Goal: Information Seeking & Learning: Learn about a topic

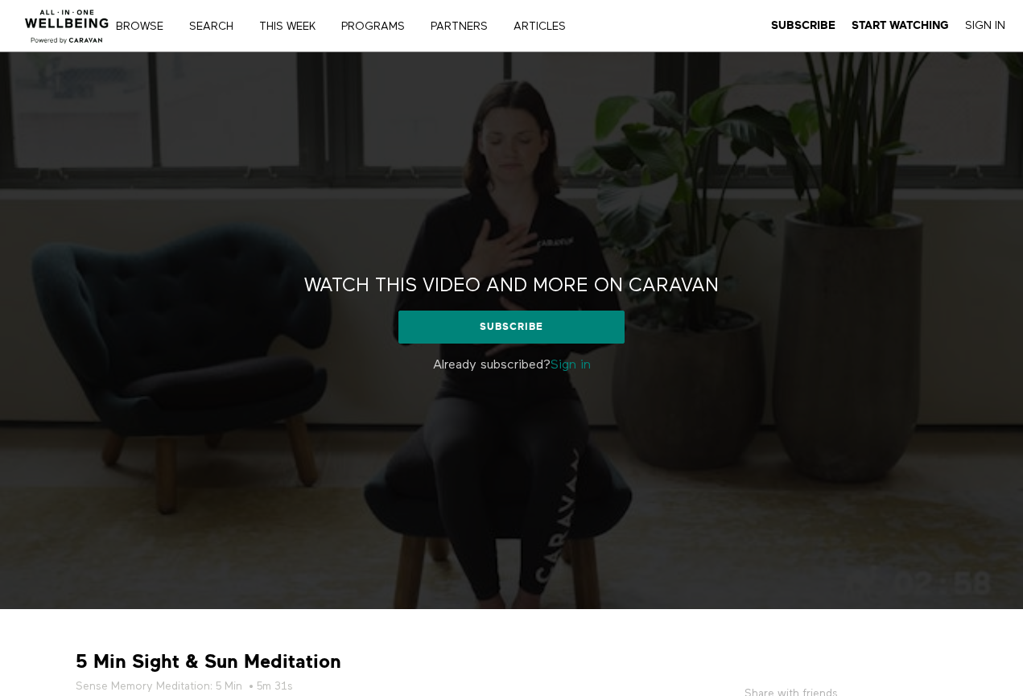
click at [573, 359] on link "Sign in" at bounding box center [571, 365] width 40 height 13
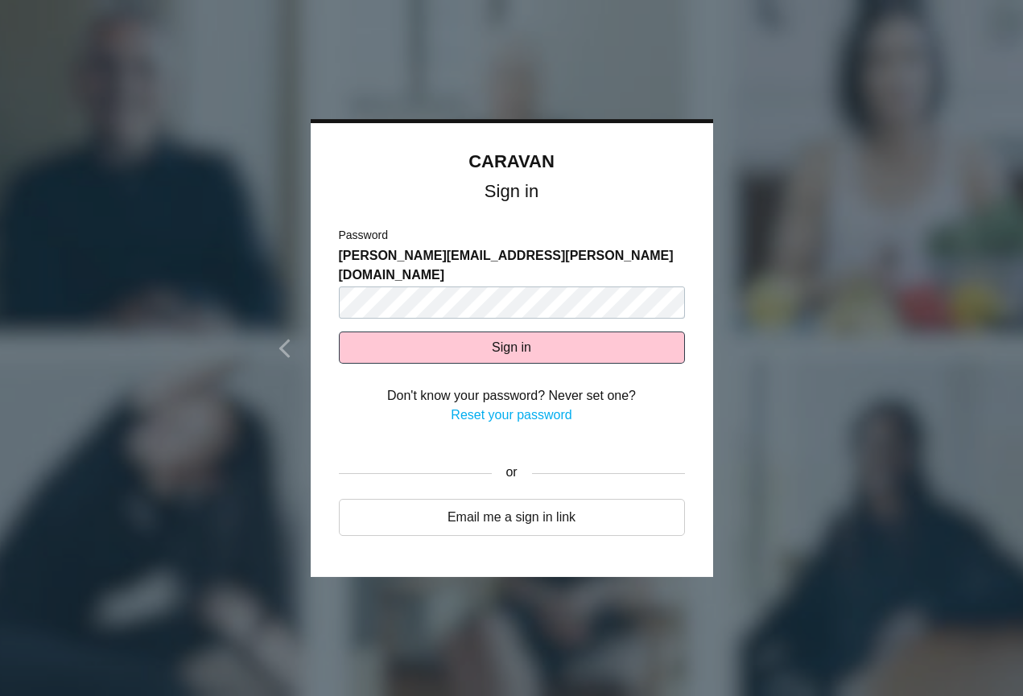
click at [511, 332] on button "Sign in" at bounding box center [512, 348] width 346 height 32
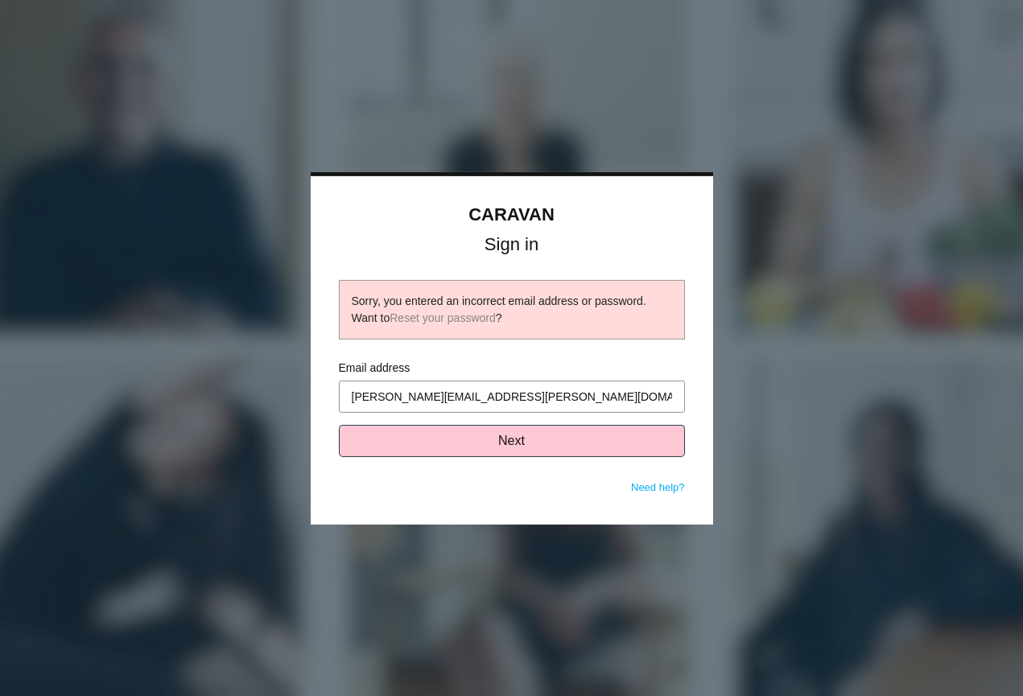
type input "[PERSON_NAME][EMAIL_ADDRESS][PERSON_NAME][DOMAIN_NAME]"
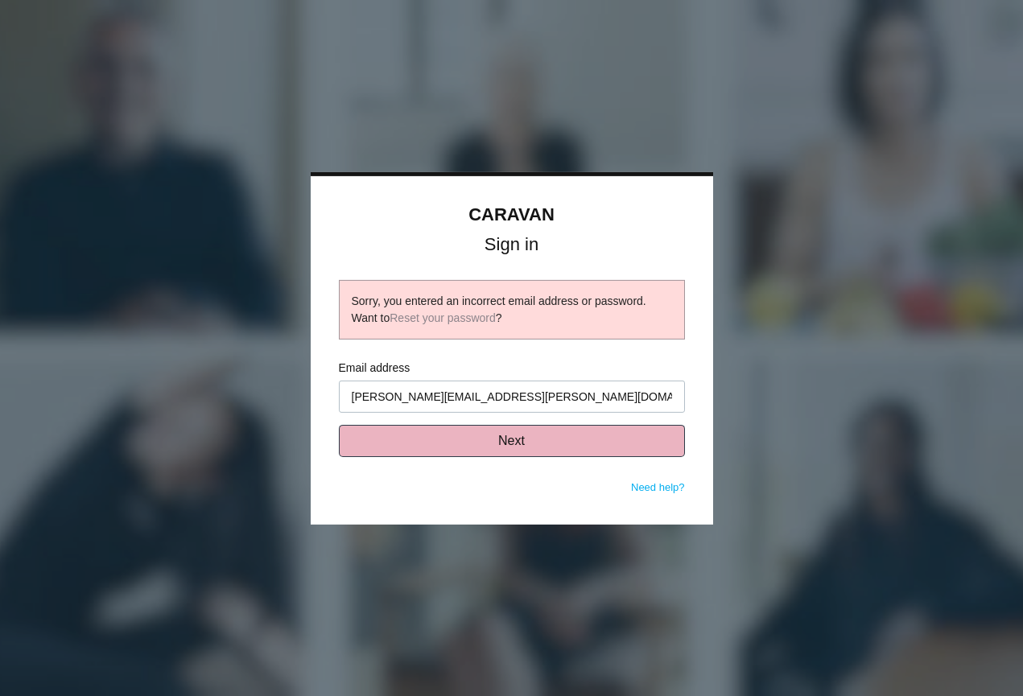
click at [515, 450] on button "Next" at bounding box center [512, 441] width 346 height 32
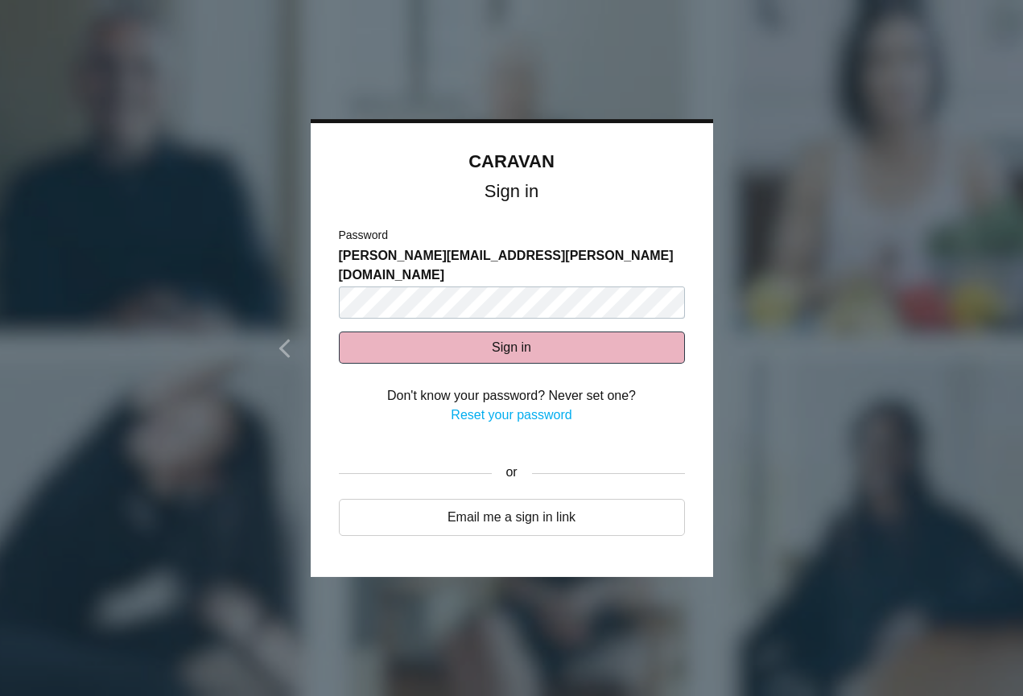
click at [497, 332] on button "Sign in" at bounding box center [512, 348] width 346 height 32
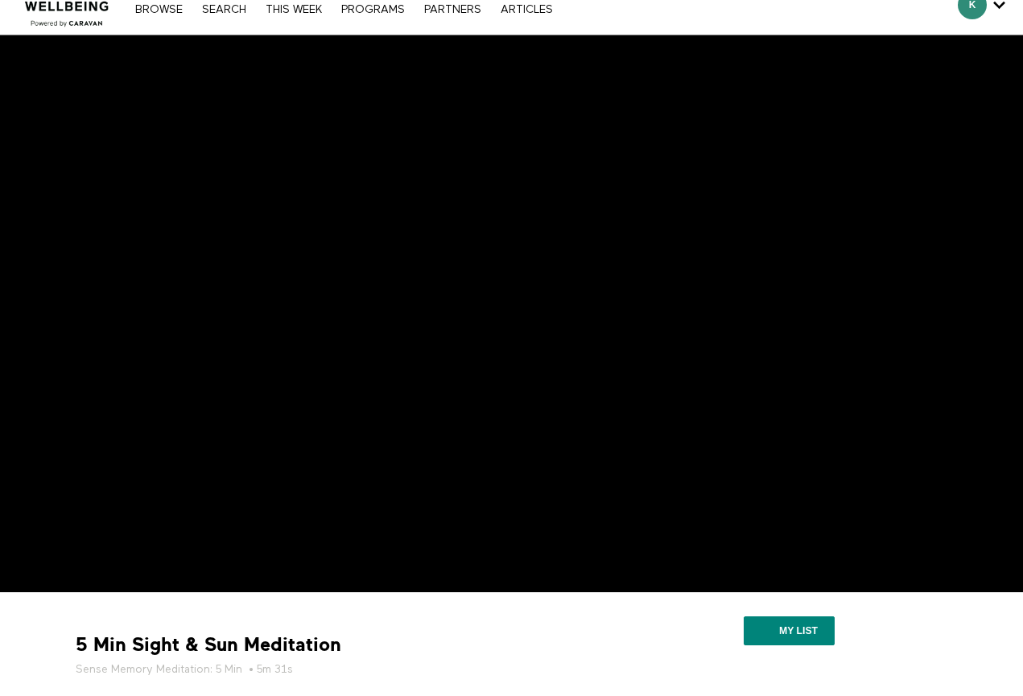
scroll to position [21, 0]
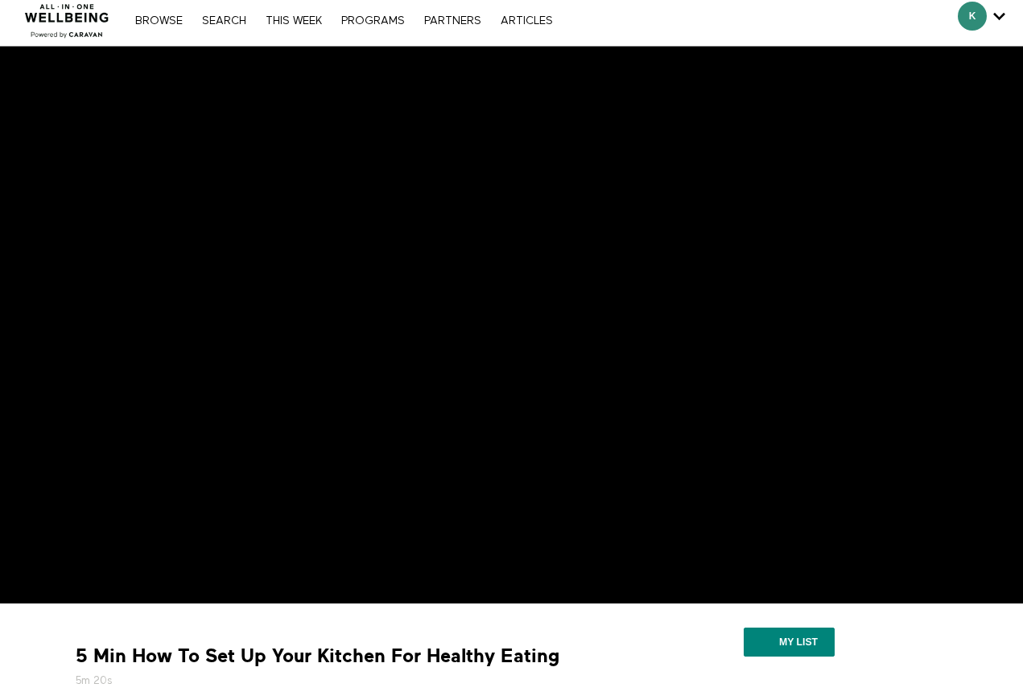
scroll to position [4, 0]
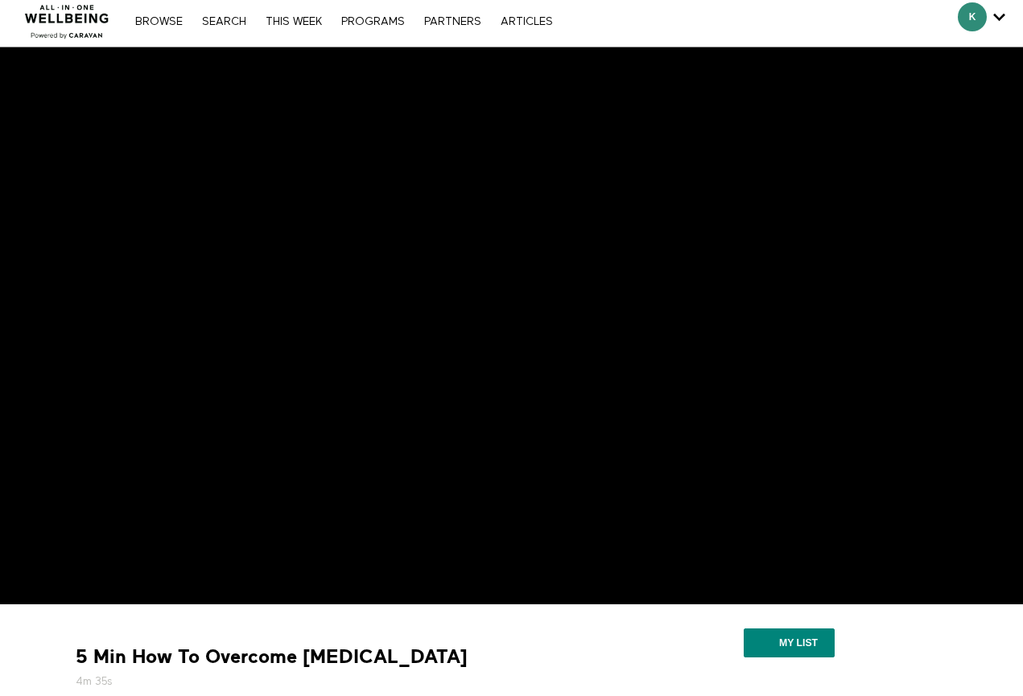
scroll to position [4, 0]
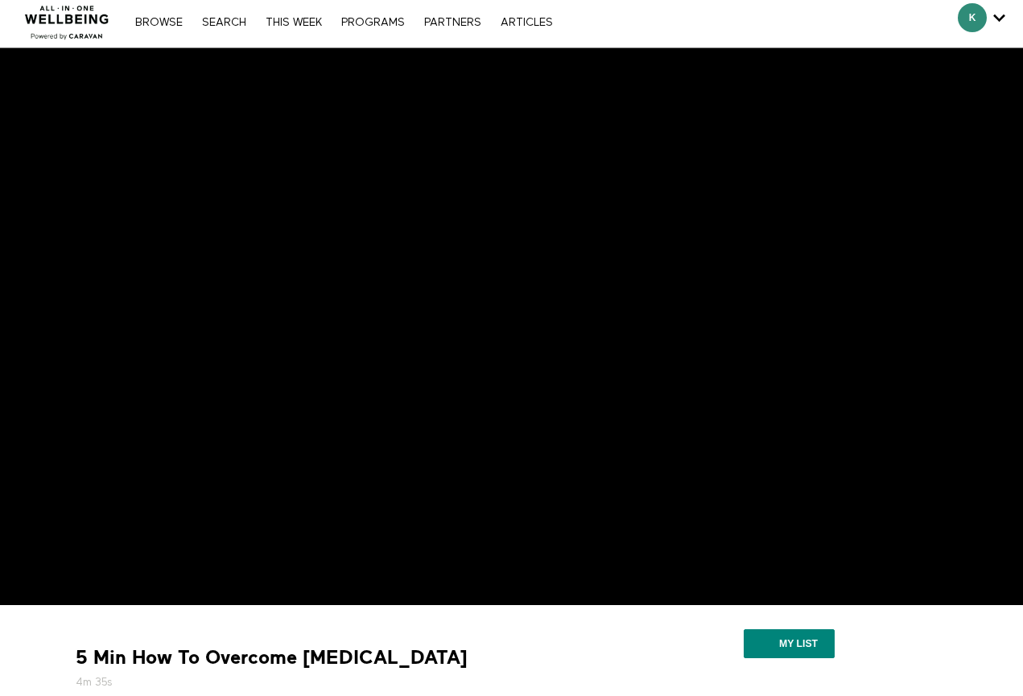
drag, startPoint x: 455, startPoint y: 656, endPoint x: 76, endPoint y: 650, distance: 378.4
click at [76, 650] on strong "5 Min How To Overcome [MEDICAL_DATA]" at bounding box center [272, 658] width 392 height 25
copy strong "5 Min How To Overcome [MEDICAL_DATA]"
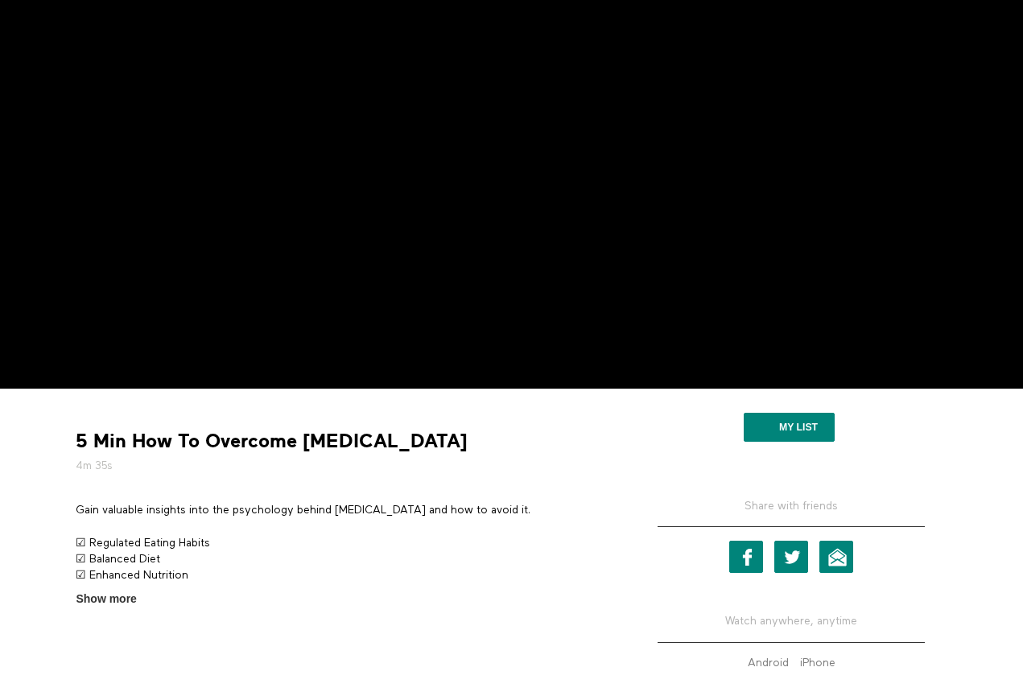
scroll to position [89, 0]
